Goal: Navigation & Orientation: Find specific page/section

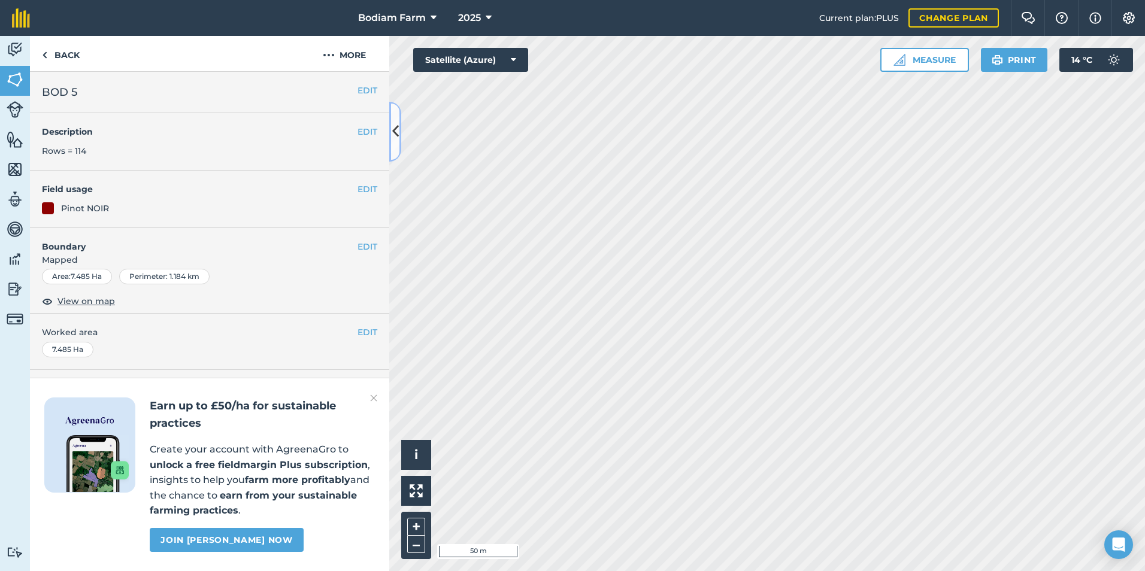
click at [398, 132] on icon at bounding box center [395, 131] width 7 height 21
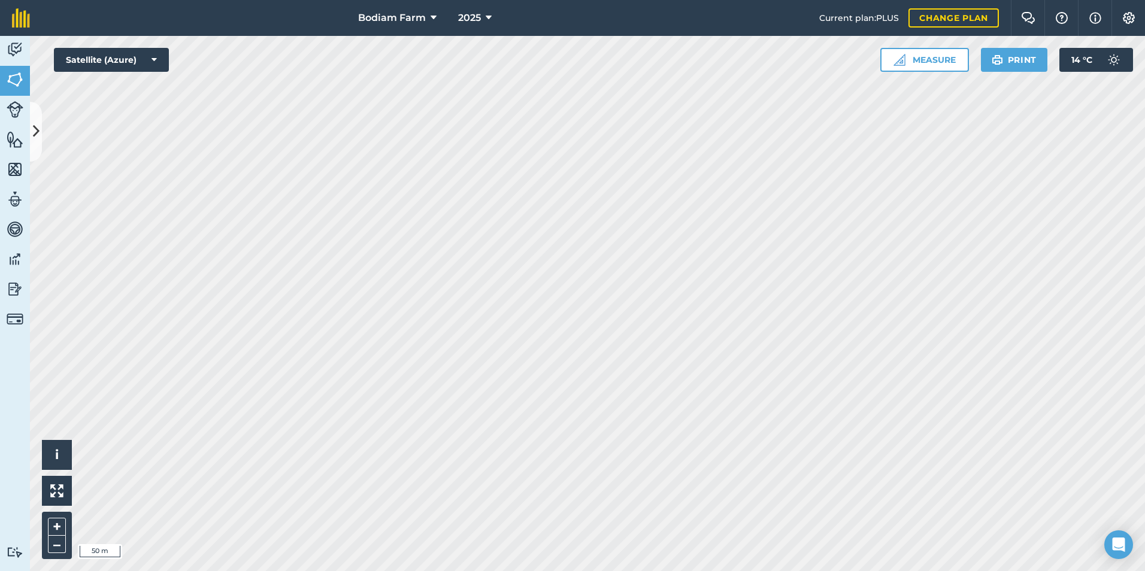
click at [499, 571] on html "Bodiam Farm 2025 Current plan : PLUS Change plan Farm Chat Help Info Settings B…" at bounding box center [572, 285] width 1145 height 571
